Goal: Task Accomplishment & Management: Manage account settings

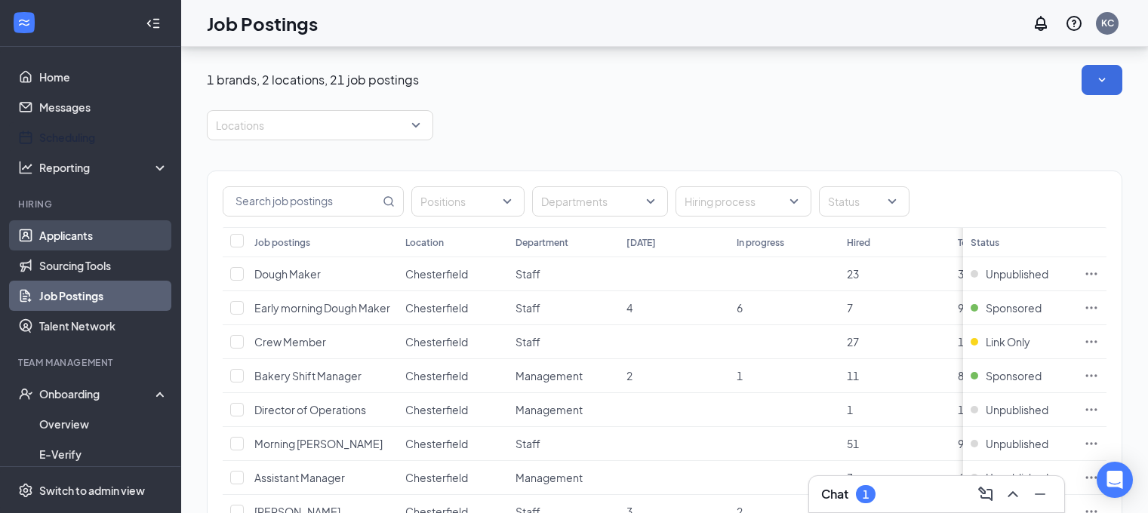
scroll to position [115, 0]
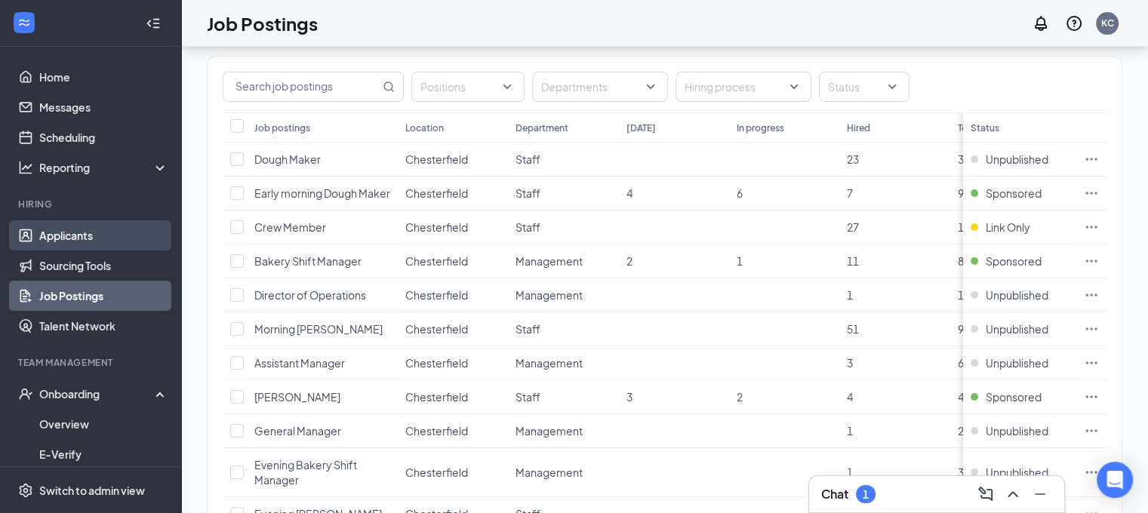
click at [49, 233] on link "Applicants" at bounding box center [103, 235] width 129 height 30
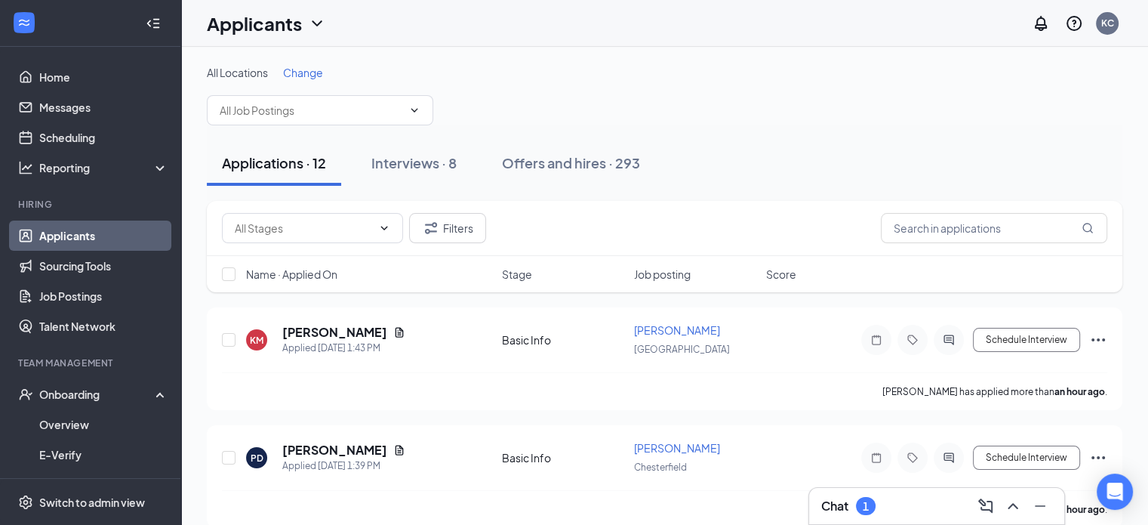
click at [295, 71] on span "Change" at bounding box center [303, 73] width 40 height 14
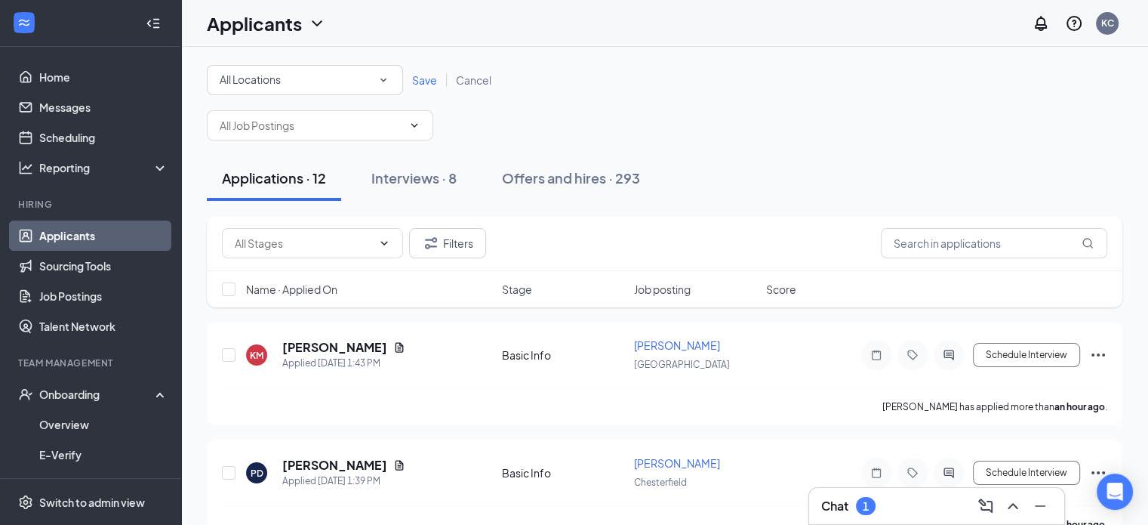
drag, startPoint x: 290, startPoint y: 90, endPoint x: 329, endPoint y: 69, distance: 44.6
click at [329, 69] on div "All Locations All Locations" at bounding box center [305, 80] width 196 height 30
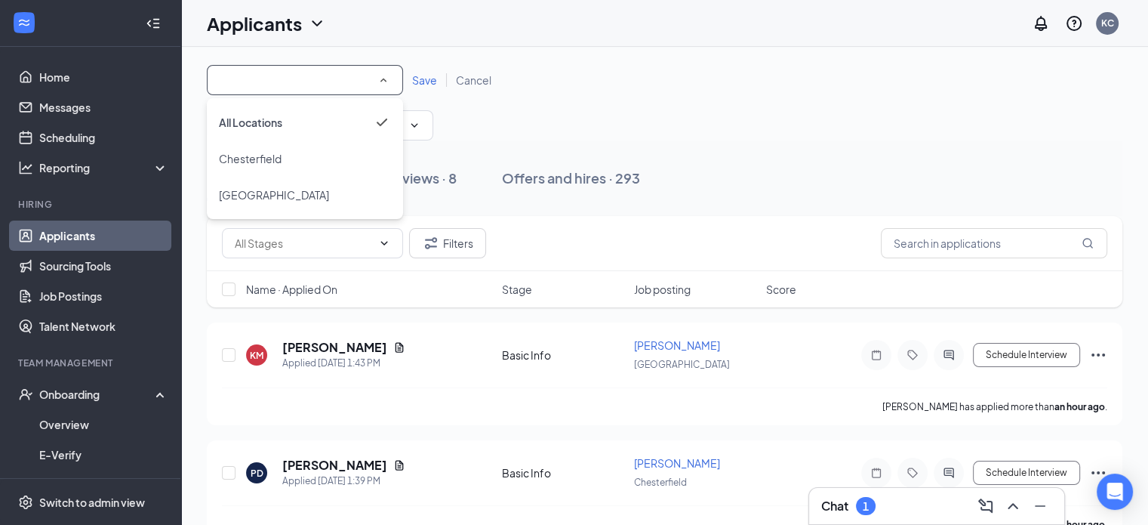
click at [329, 69] on div "All Locations All Locations" at bounding box center [305, 80] width 196 height 30
click at [270, 146] on li "Chesterfield" at bounding box center [305, 158] width 196 height 36
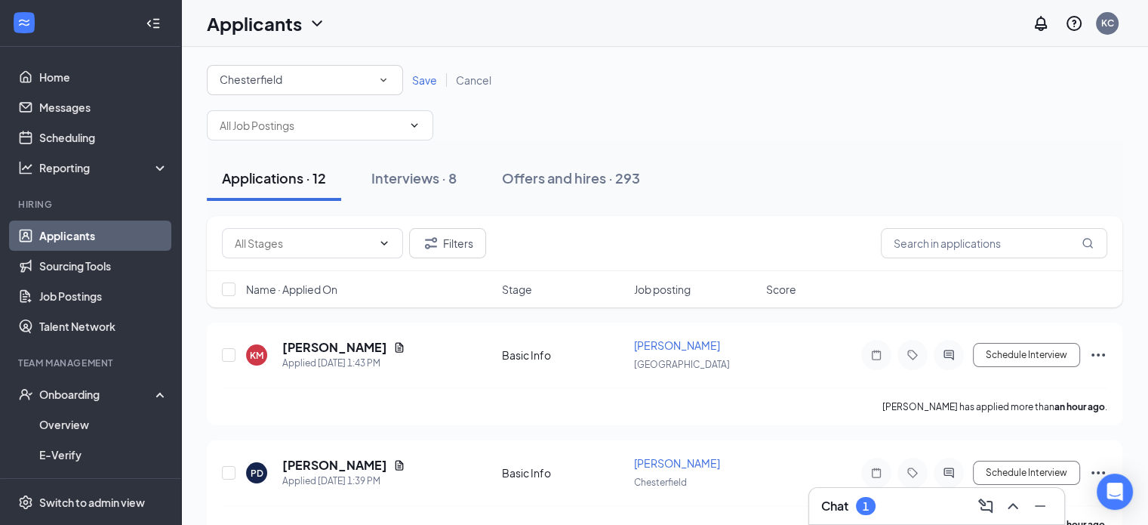
click at [425, 77] on span "Save" at bounding box center [424, 80] width 25 height 14
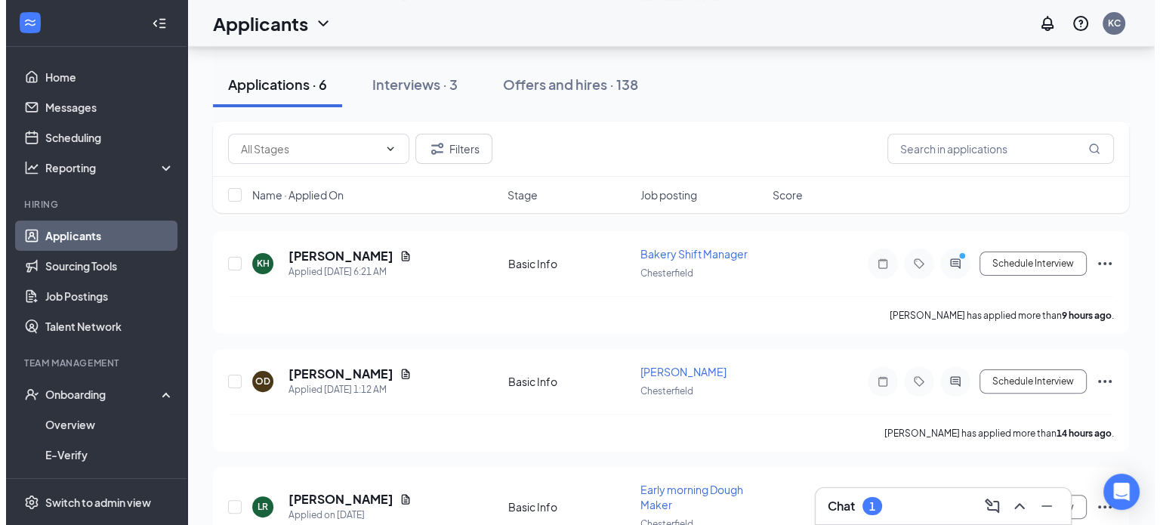
scroll to position [292, 0]
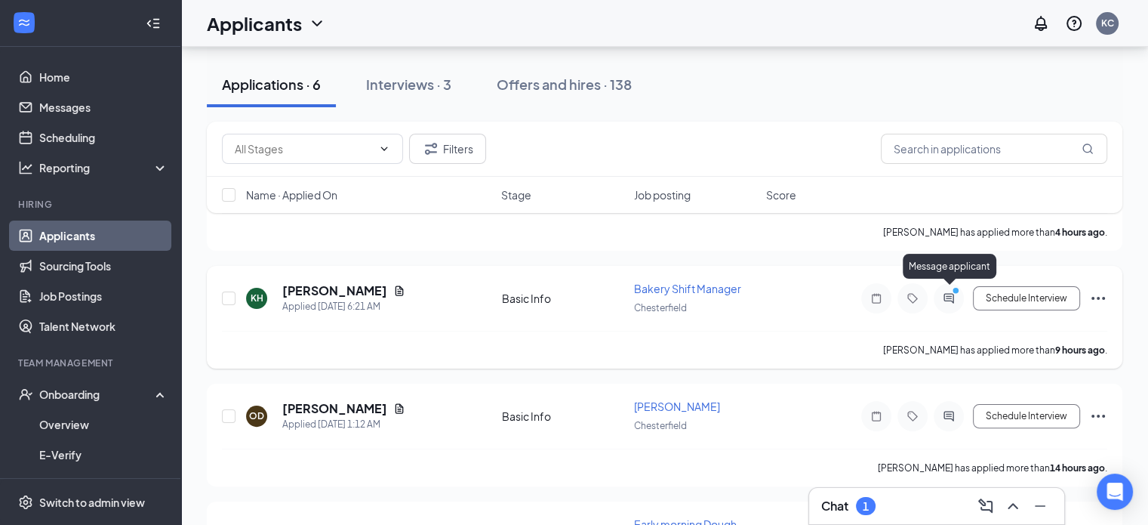
click at [949, 288] on icon "PrimaryDot" at bounding box center [958, 292] width 18 height 12
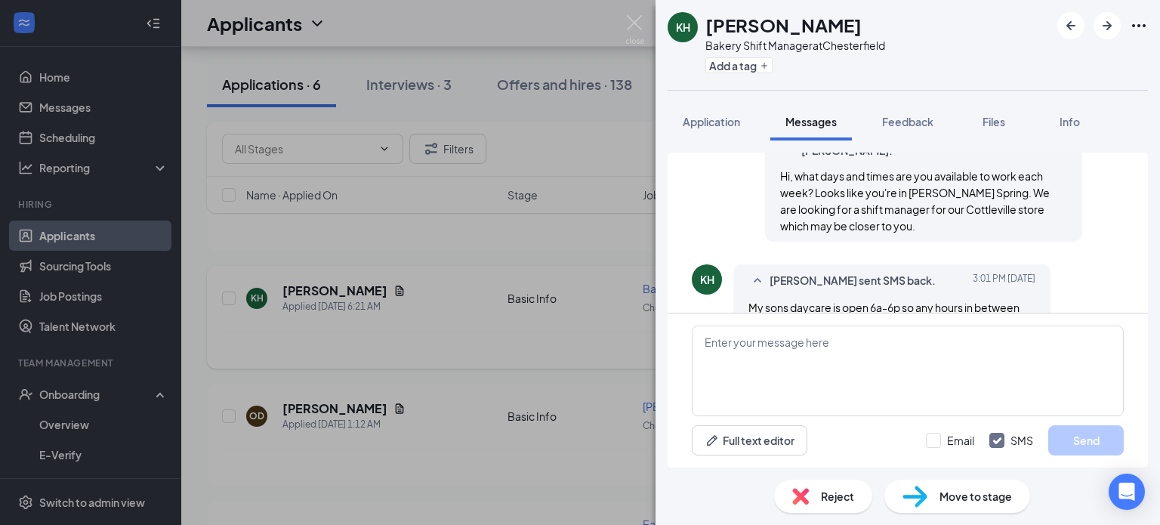
scroll to position [222, 0]
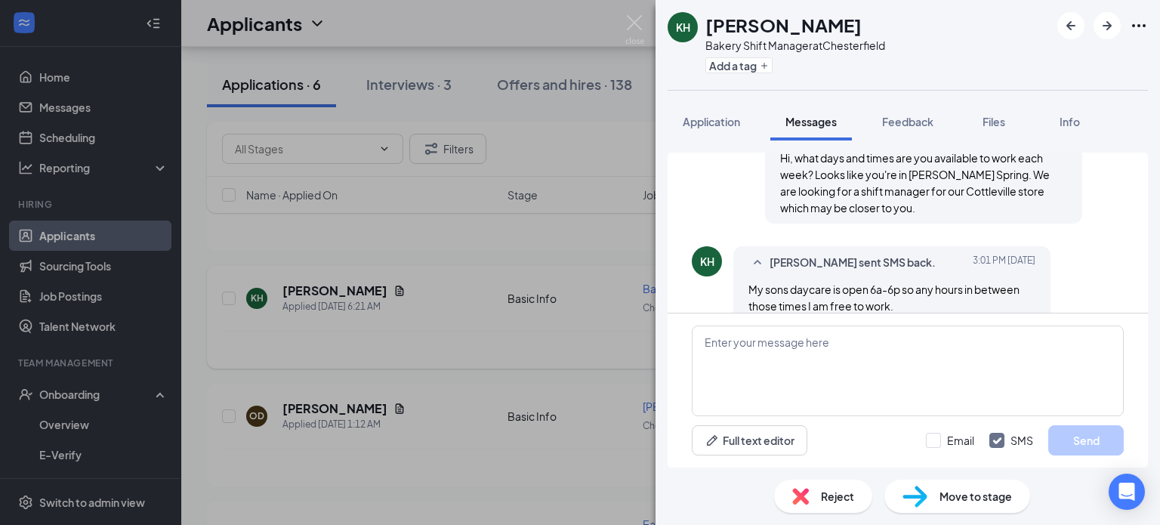
scroll to position [251, 0]
